Goal: Transaction & Acquisition: Purchase product/service

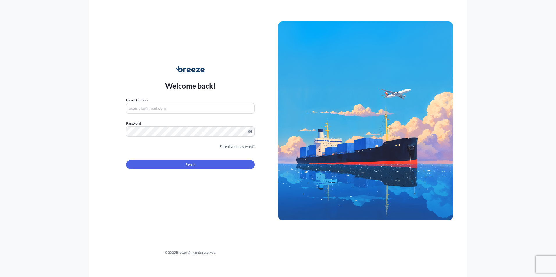
type input "[EMAIL_ADDRESS][DOMAIN_NAME]"
click at [192, 165] on span "Sign In" at bounding box center [190, 165] width 10 height 6
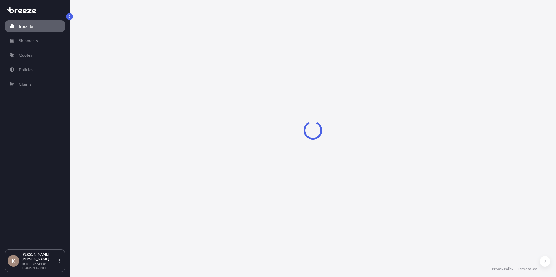
select select "2025"
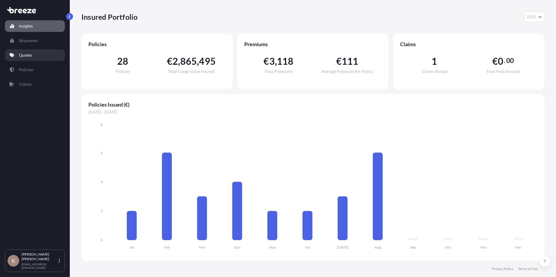
click at [27, 57] on p "Quotes" at bounding box center [25, 55] width 13 height 6
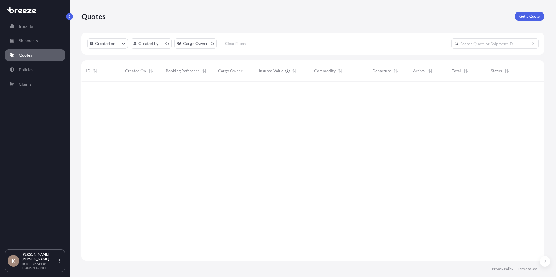
scroll to position [178, 458]
click at [168, 43] on html "Insights Shipments Quotes Policies Claims K [PERSON_NAME] [PERSON_NAME][EMAIL_A…" at bounding box center [278, 138] width 556 height 277
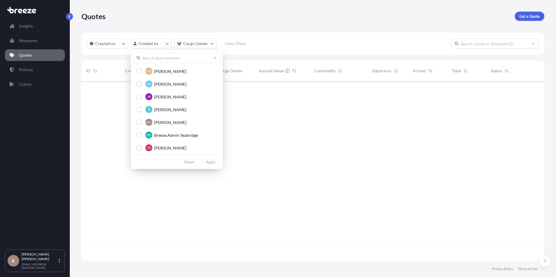
scroll to position [196, 458]
click at [168, 122] on span "[PERSON_NAME]" at bounding box center [170, 123] width 32 height 6
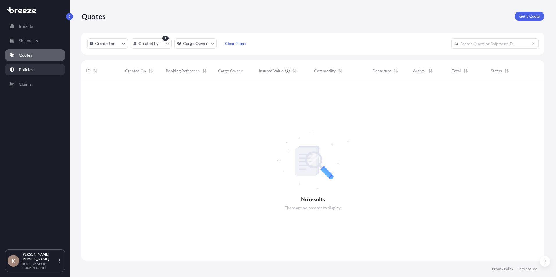
click at [27, 69] on p "Policies" at bounding box center [26, 70] width 14 height 6
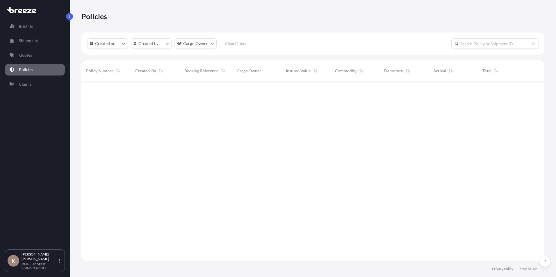
scroll to position [178, 458]
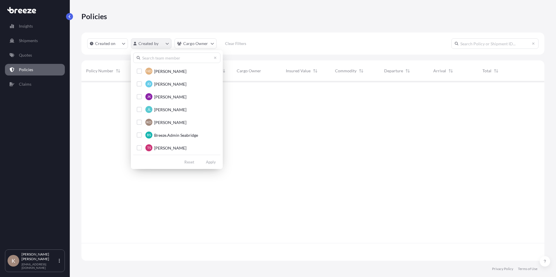
click at [165, 45] on html "Insights Shipments Quotes Policies Claims K [PERSON_NAME] [PERSON_NAME][EMAIL_A…" at bounding box center [278, 138] width 556 height 277
click at [171, 122] on span "[PERSON_NAME]" at bounding box center [170, 123] width 32 height 6
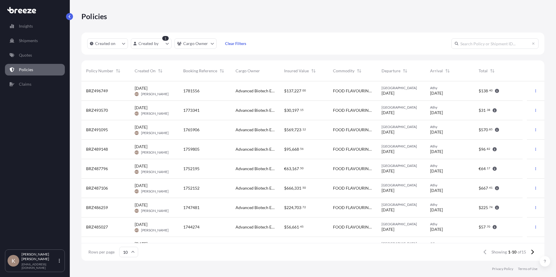
click at [339, 91] on span "FOOD FLAVOURINGS" at bounding box center [352, 91] width 39 height 6
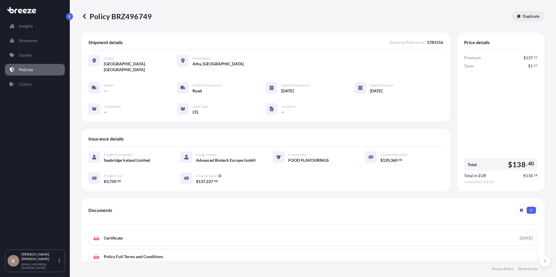
click at [523, 16] on p "Duplicate" at bounding box center [531, 16] width 17 height 6
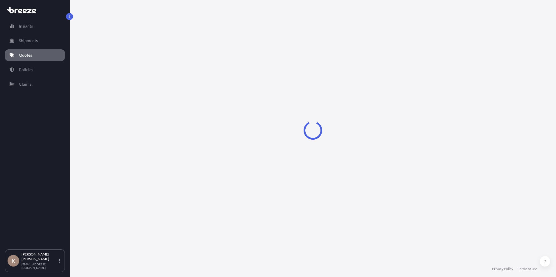
select select "Road"
select select "1"
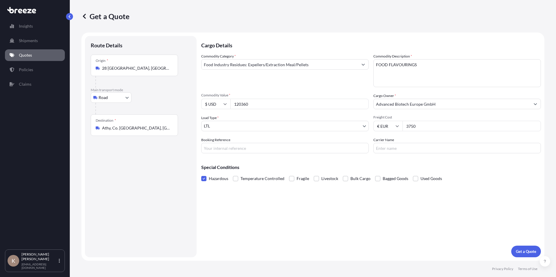
click at [396, 127] on icon at bounding box center [396, 125] width 3 height 3
click at [388, 167] on div "$ USD" at bounding box center [388, 166] width 24 height 11
click at [413, 127] on input "3750" at bounding box center [471, 126] width 138 height 10
click at [413, 128] on input "3750" at bounding box center [471, 126] width 138 height 10
click at [398, 126] on icon at bounding box center [396, 125] width 3 height 3
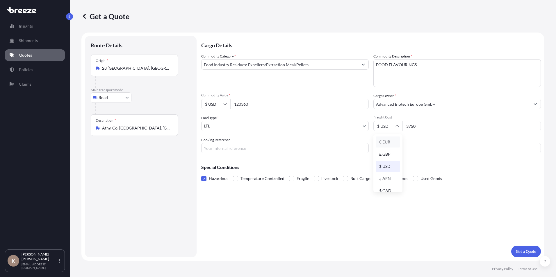
click at [391, 143] on div "€ EUR" at bounding box center [388, 142] width 24 height 11
type input "€ EUR"
click at [246, 105] on input "120360" at bounding box center [299, 104] width 138 height 10
type input "221285"
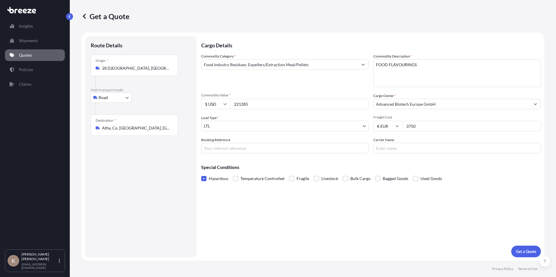
click at [249, 143] on input "Booking Reference" at bounding box center [284, 148] width 167 height 10
click at [284, 147] on input "Booking Reference" at bounding box center [284, 148] width 167 height 10
paste input "1783972"
type input "1783972"
click at [411, 126] on input "3750" at bounding box center [471, 126] width 138 height 10
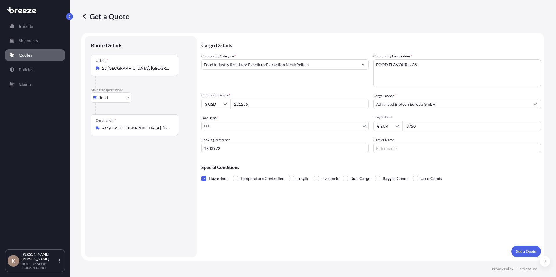
click at [411, 126] on input "3750" at bounding box center [471, 126] width 138 height 10
click at [477, 160] on div "Special Conditions Hazardous Temperature Controlled Fragile Livestock Bulk Carg…" at bounding box center [371, 170] width 340 height 25
click at [412, 127] on input "3000" at bounding box center [471, 126] width 138 height 10
type input "3350"
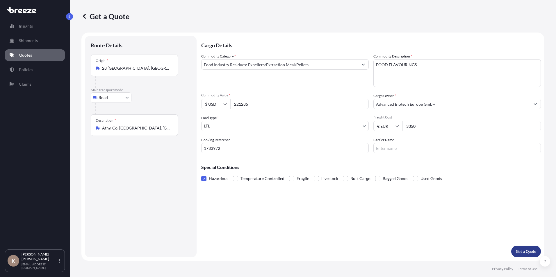
click at [520, 249] on button "Get a Quote" at bounding box center [526, 252] width 30 height 12
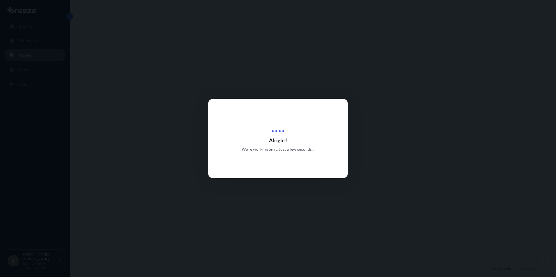
select select "Road"
select select "1"
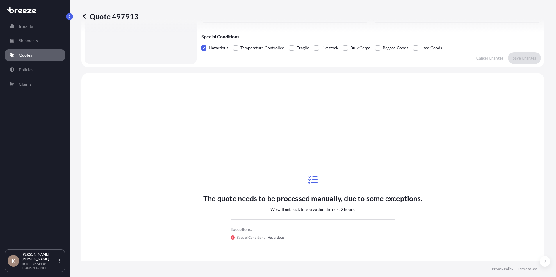
scroll to position [175, 0]
